Goal: Information Seeking & Learning: Learn about a topic

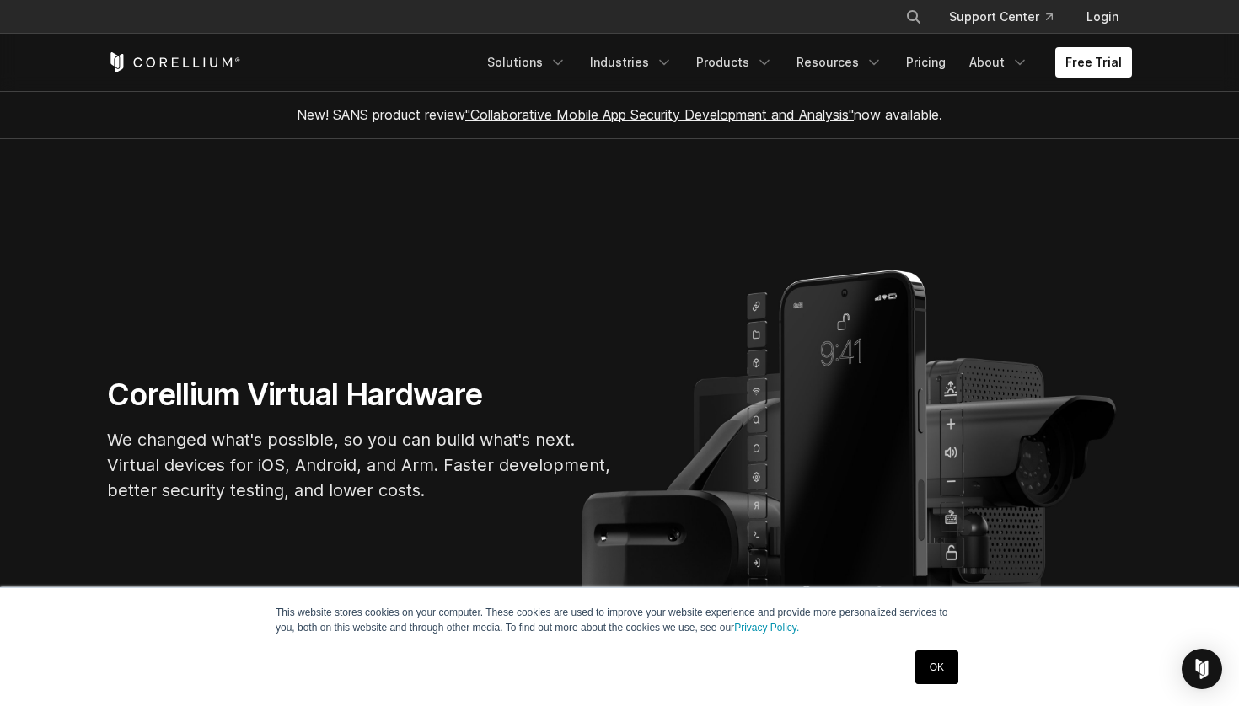
click at [1133, 156] on section "Corellium Virtual Hardware We changed what's possible, so you can build what's …" at bounding box center [619, 446] width 1239 height 615
click at [927, 63] on link "Pricing" at bounding box center [926, 62] width 60 height 30
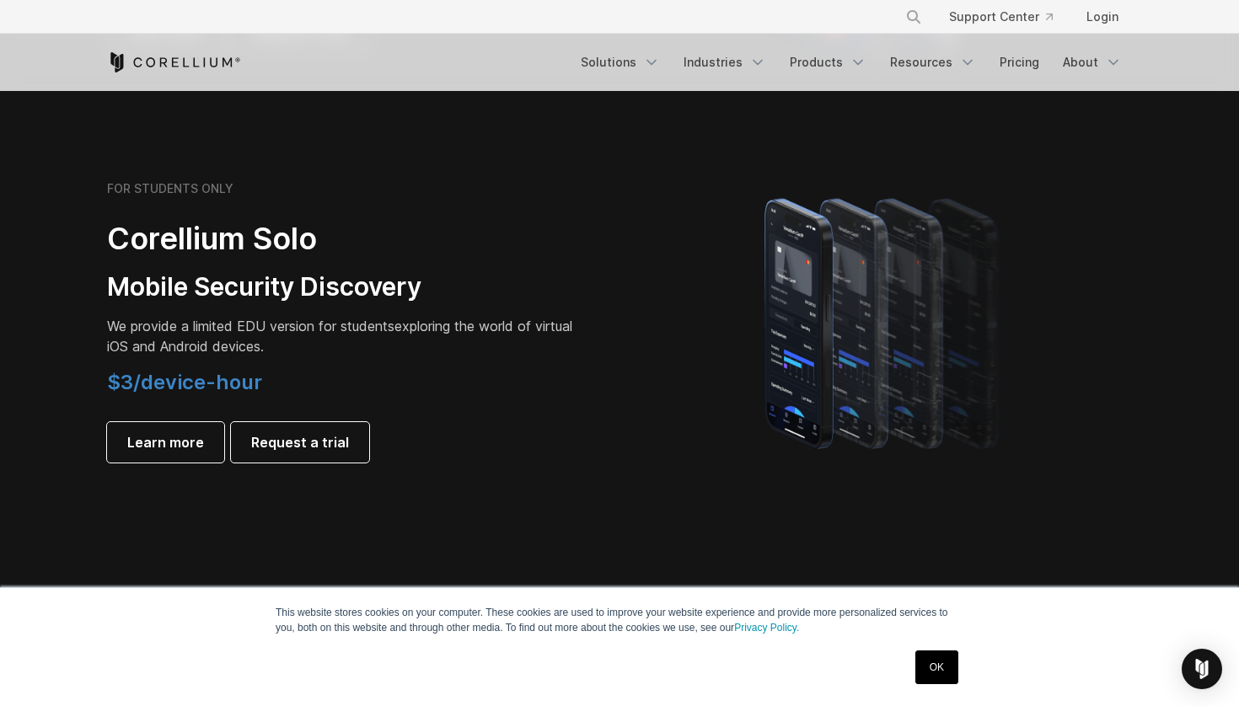
scroll to position [1119, 0]
click at [179, 438] on span "Learn more" at bounding box center [165, 442] width 77 height 20
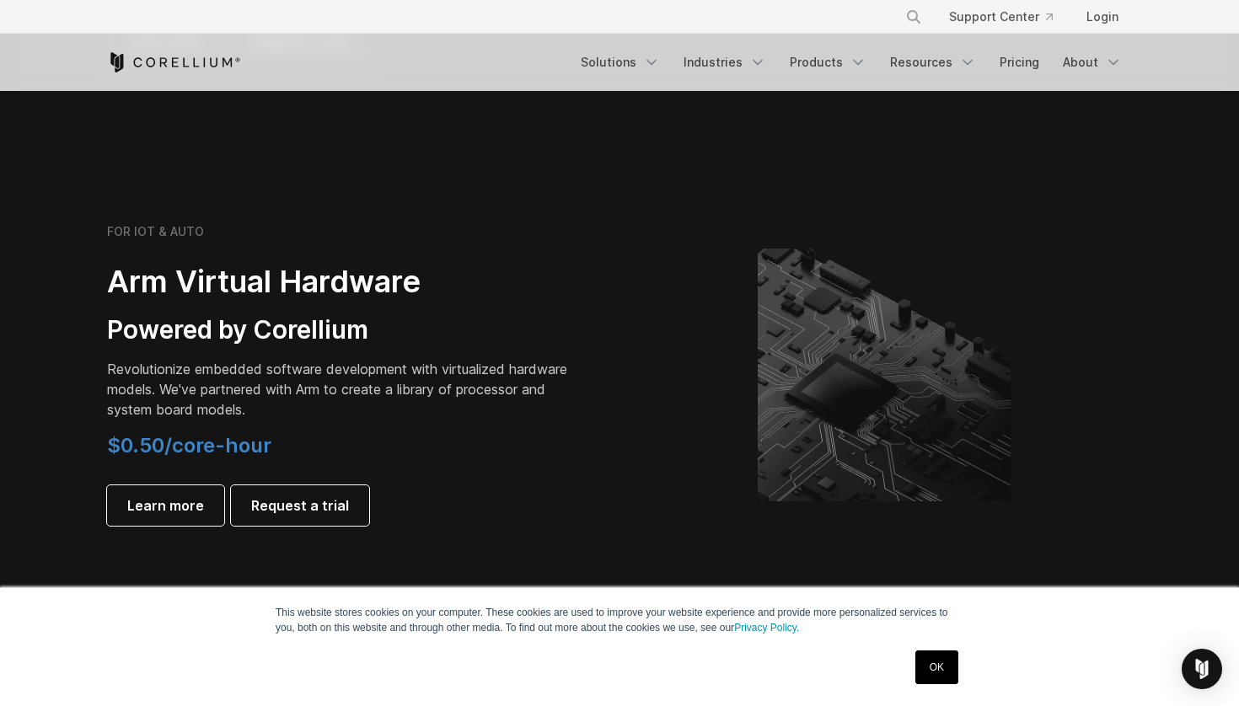
scroll to position [1878, 0]
click at [179, 505] on span "Learn more" at bounding box center [165, 505] width 77 height 20
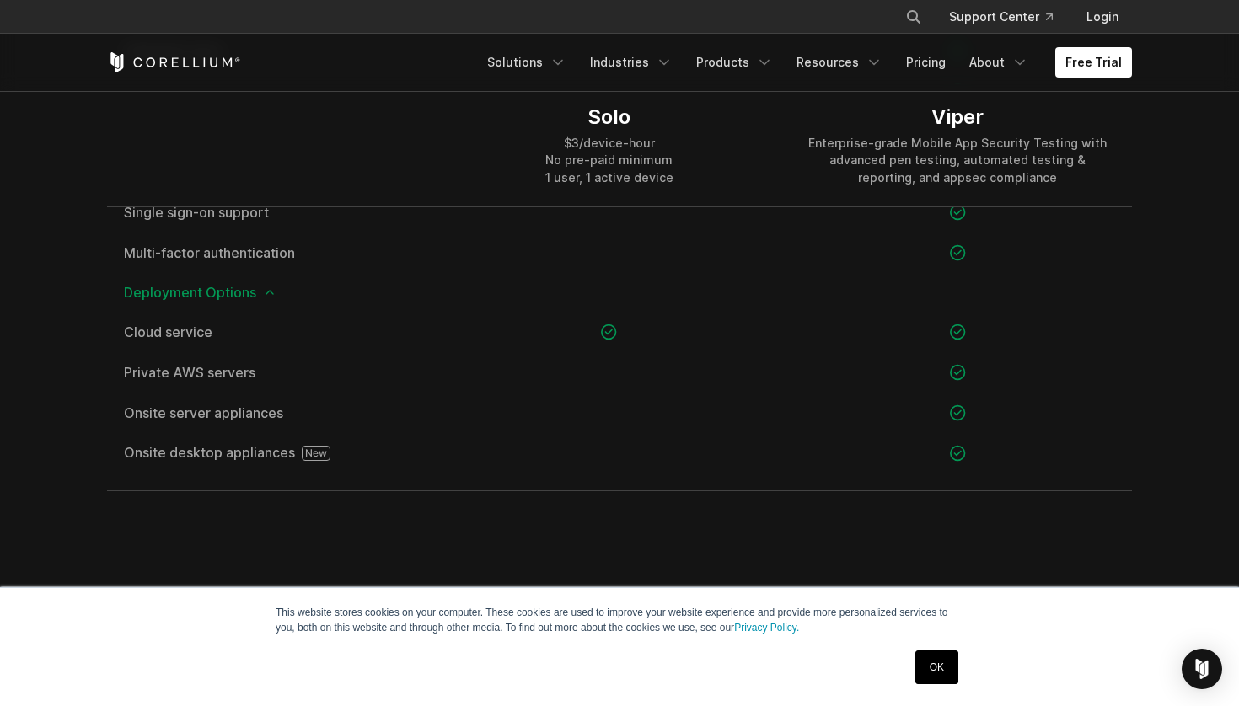
scroll to position [2433, 0]
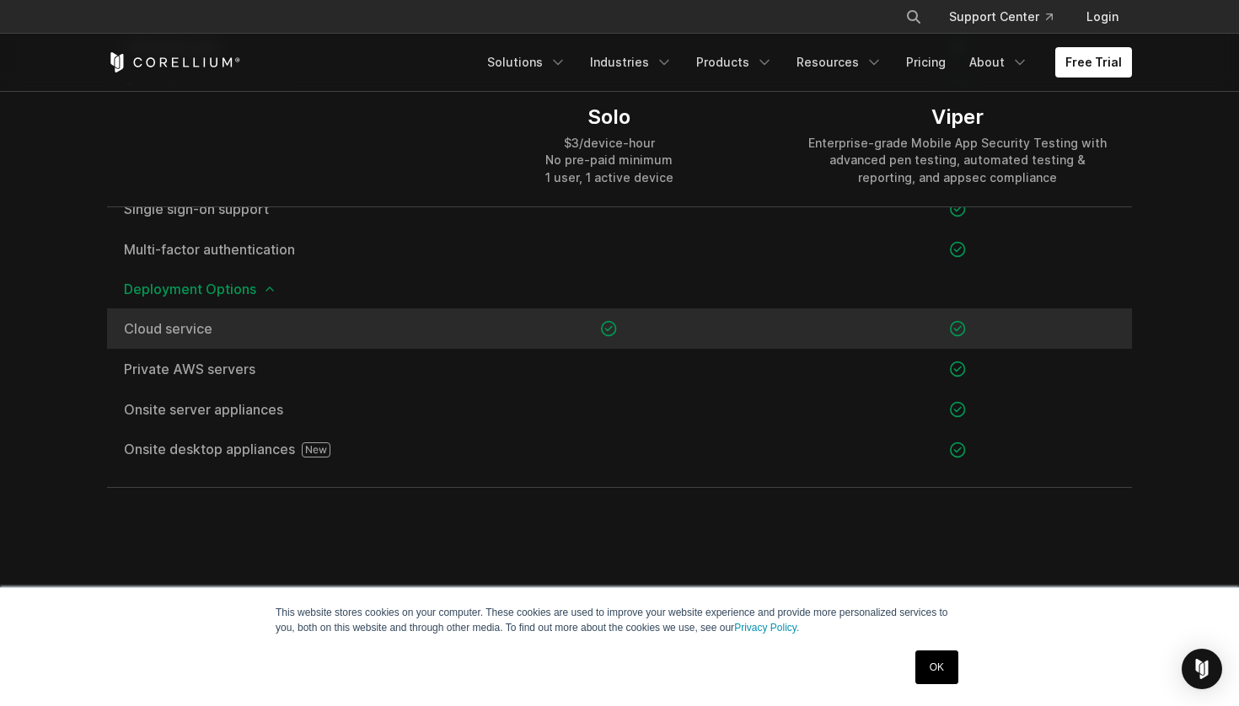
click at [472, 337] on div at bounding box center [609, 329] width 348 height 40
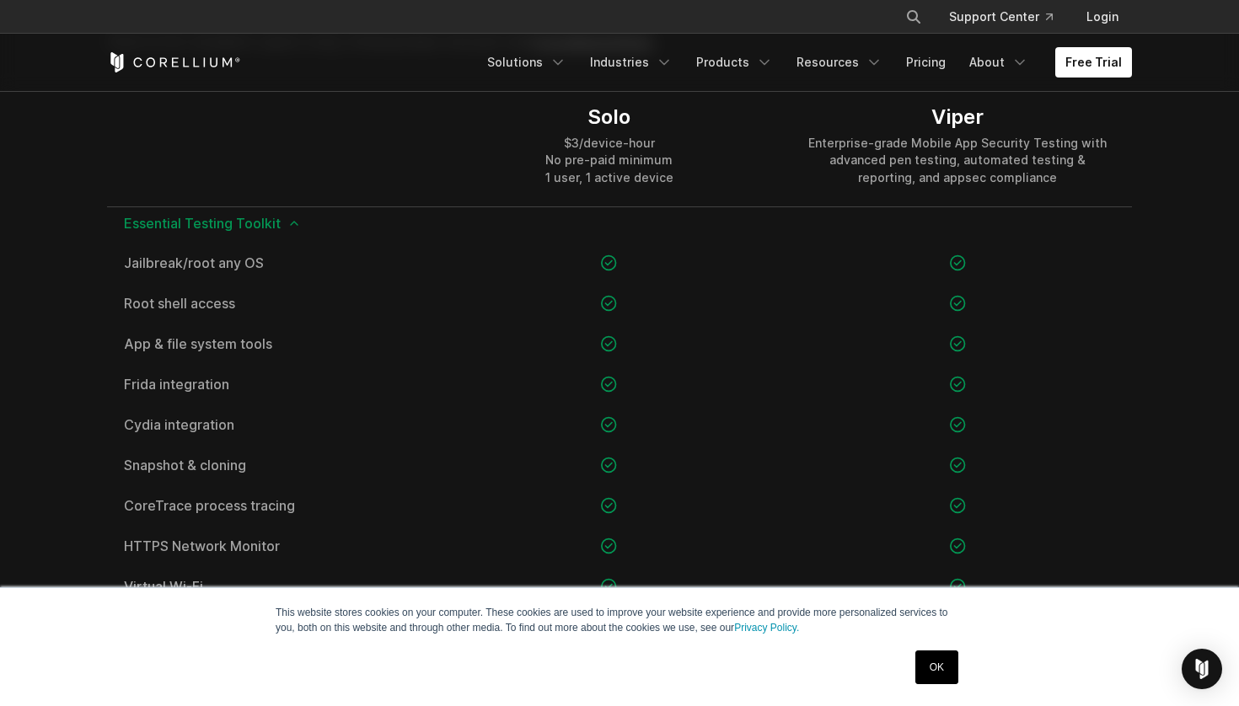
scroll to position [996, 0]
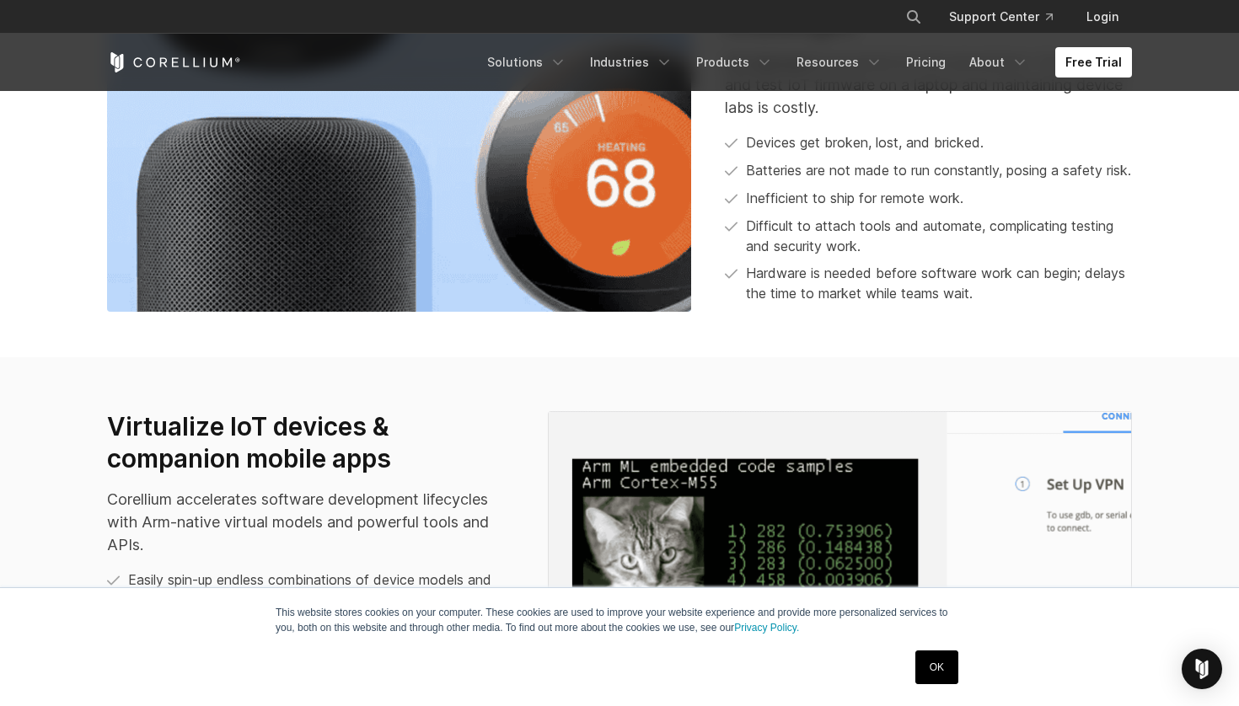
scroll to position [905, 0]
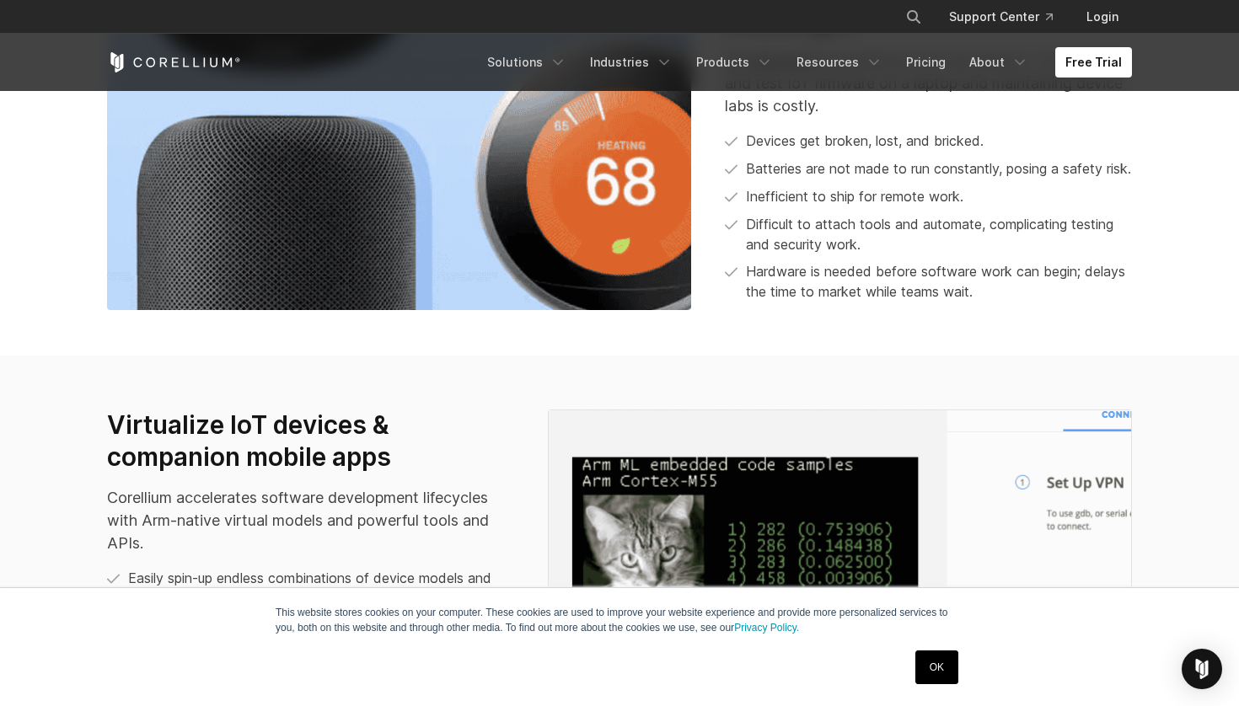
click at [711, 356] on section "We run on Arm, others don’t We pioneered the CHARM hypervisor for Arm device vi…" at bounding box center [619, 62] width 1239 height 588
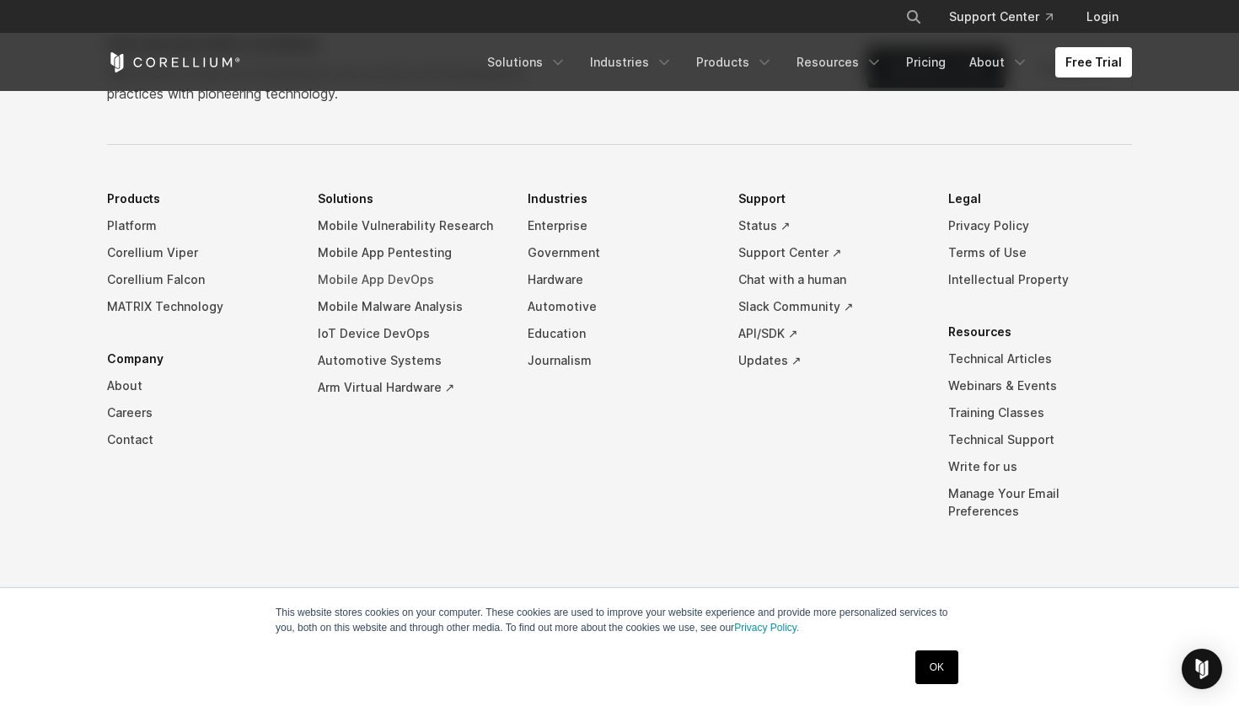
scroll to position [4835, 0]
